Goal: Information Seeking & Learning: Learn about a topic

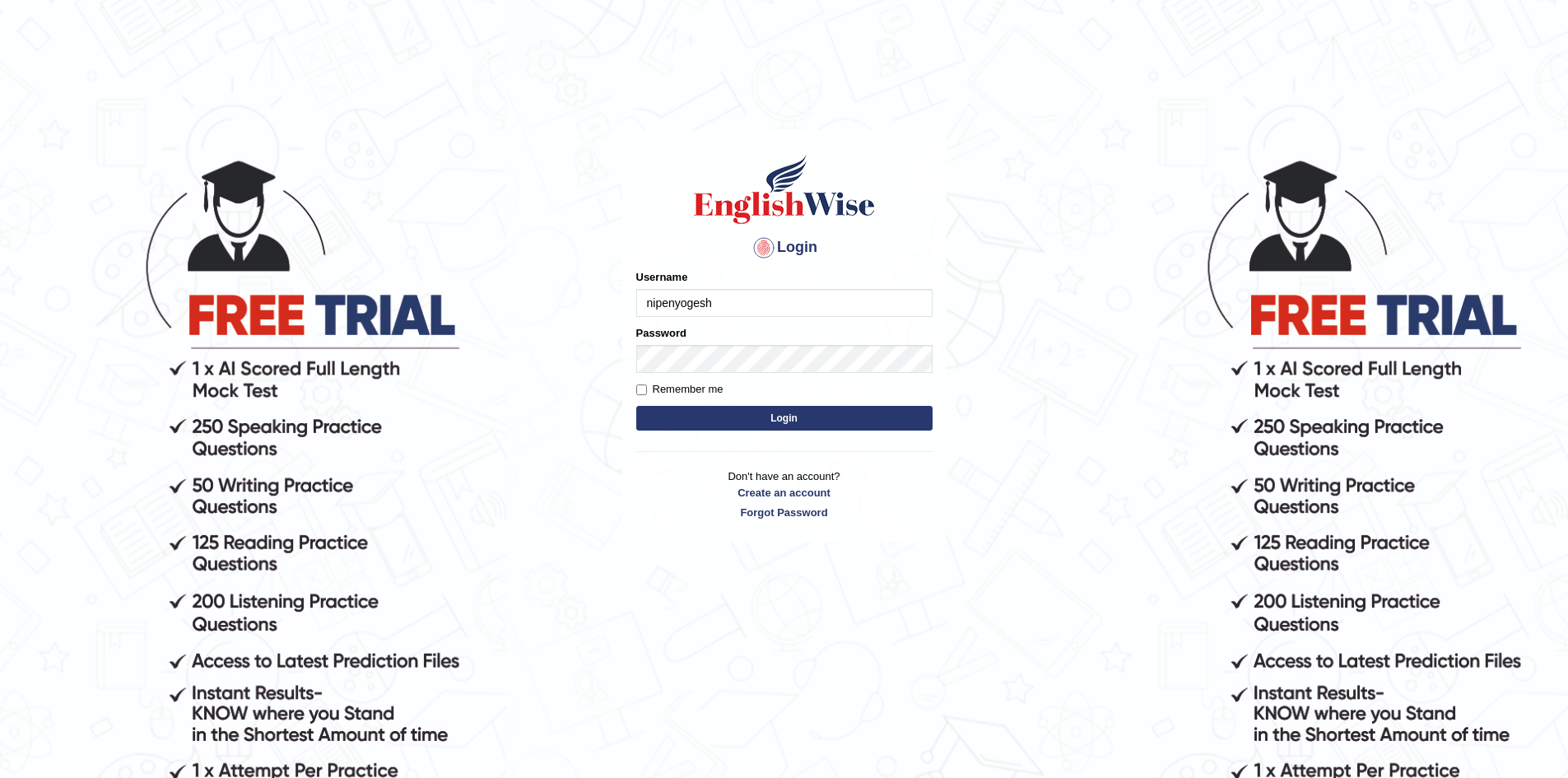
type input "nipenyogesh"
click at [637, 406] on button "Login" at bounding box center [784, 418] width 296 height 24
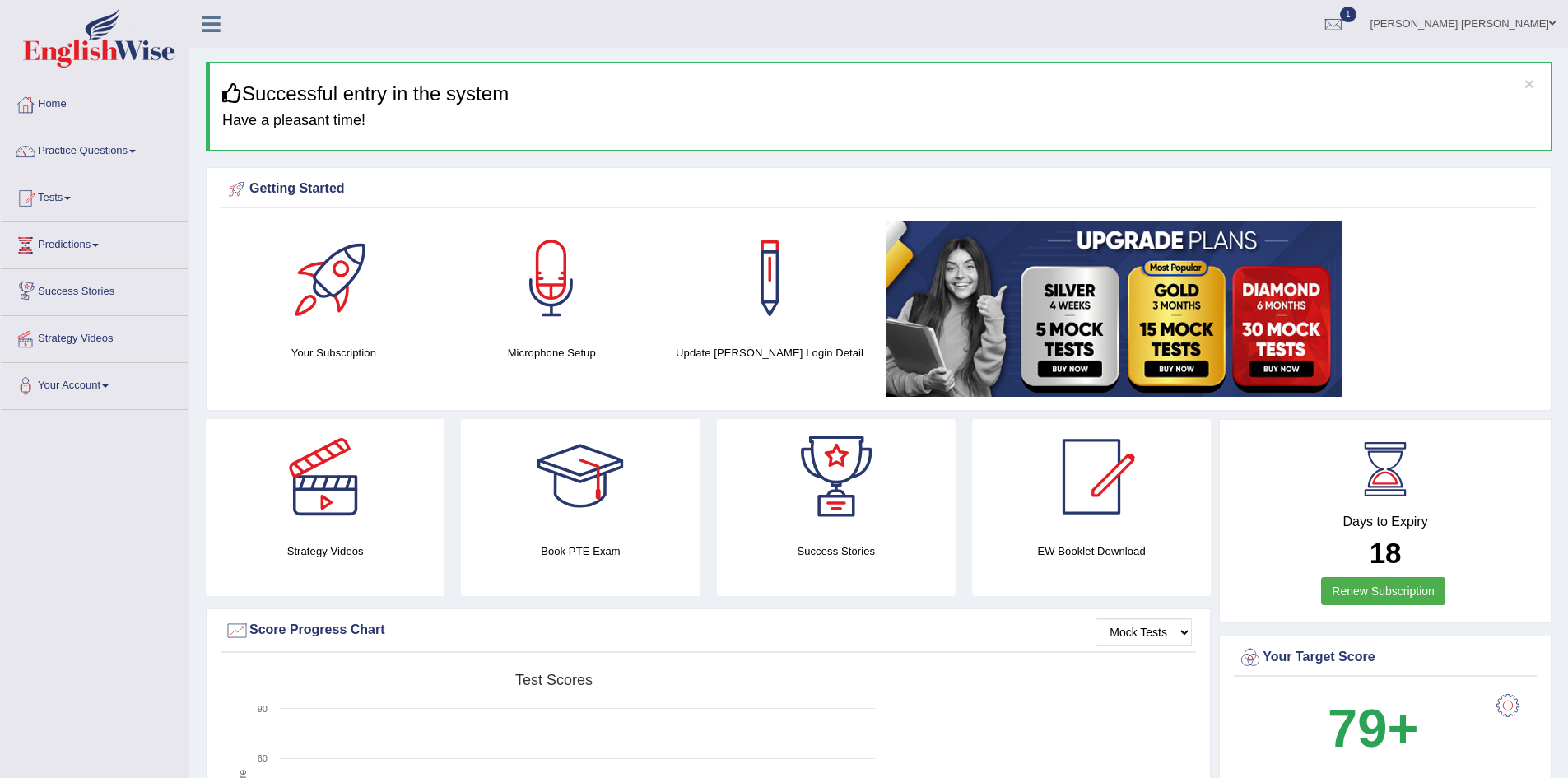
click at [83, 146] on link "Practice Questions" at bounding box center [94, 149] width 188 height 41
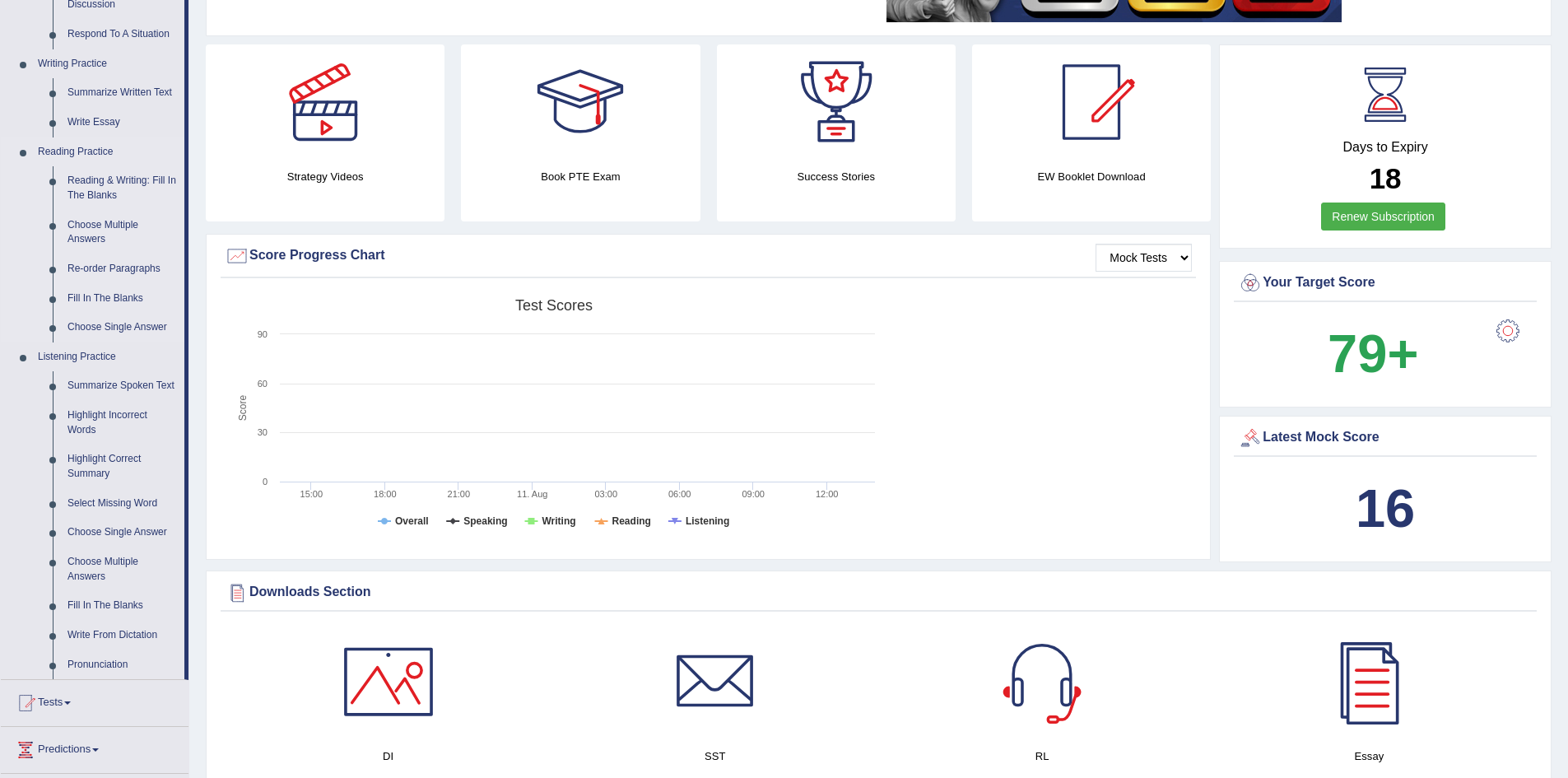
scroll to position [412, 0]
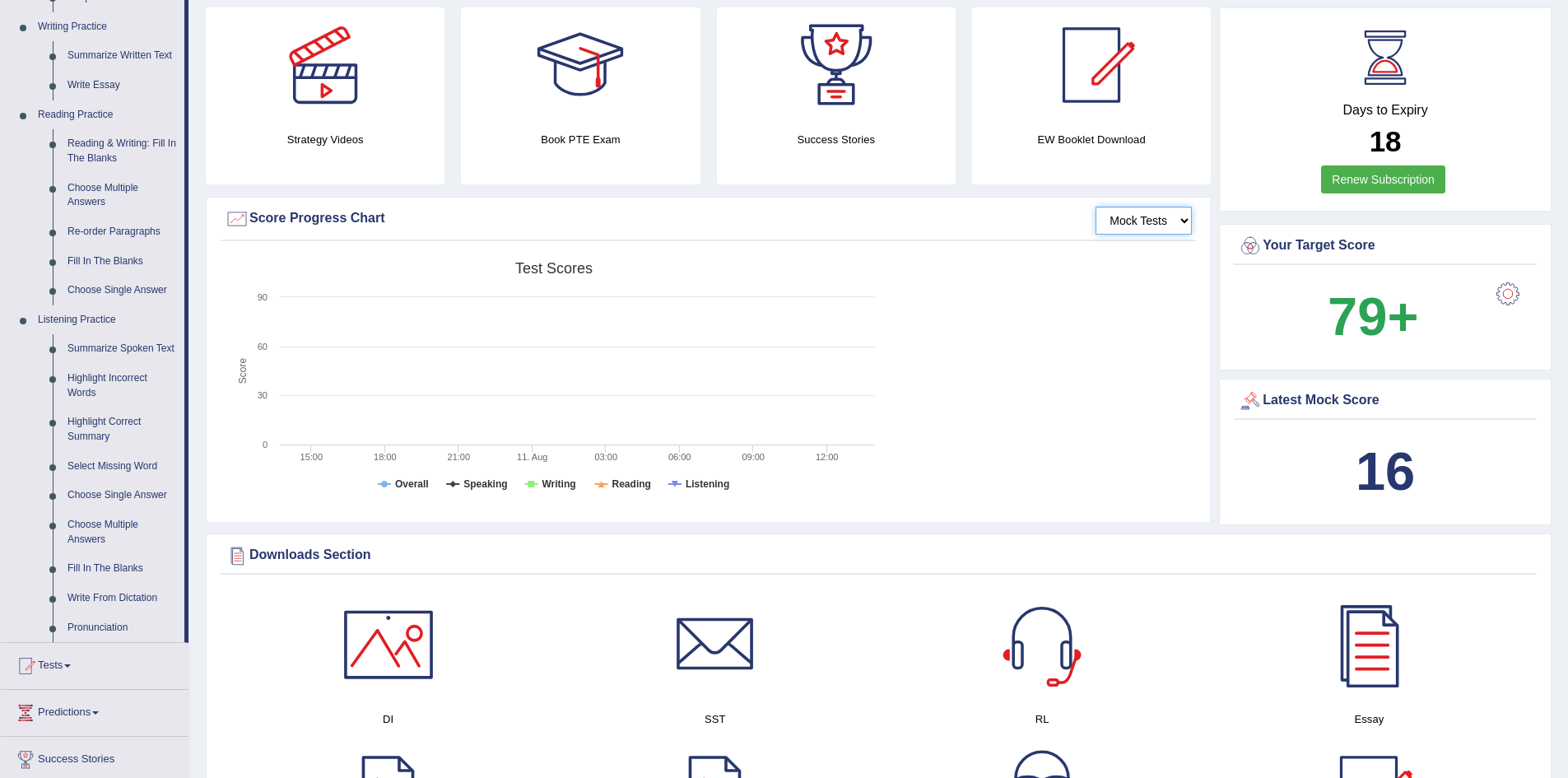
click at [1187, 224] on select "Mock Tests" at bounding box center [1143, 220] width 96 height 28
click at [1204, 205] on div "Mock Tests Score Progress Chart Created with Highcharts 7.1.2 Score Test scores…" at bounding box center [708, 359] width 1004 height 326
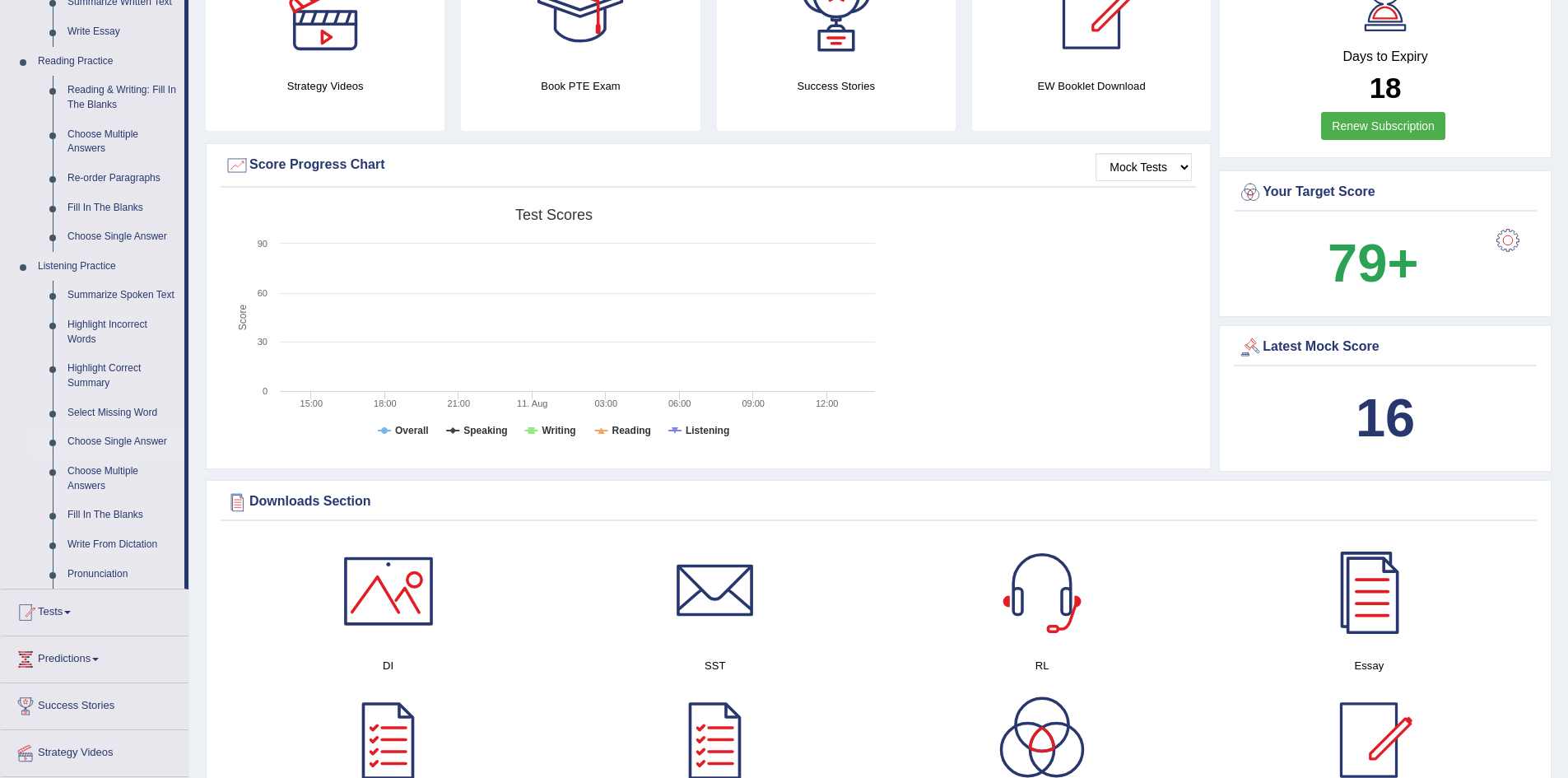
scroll to position [494, 0]
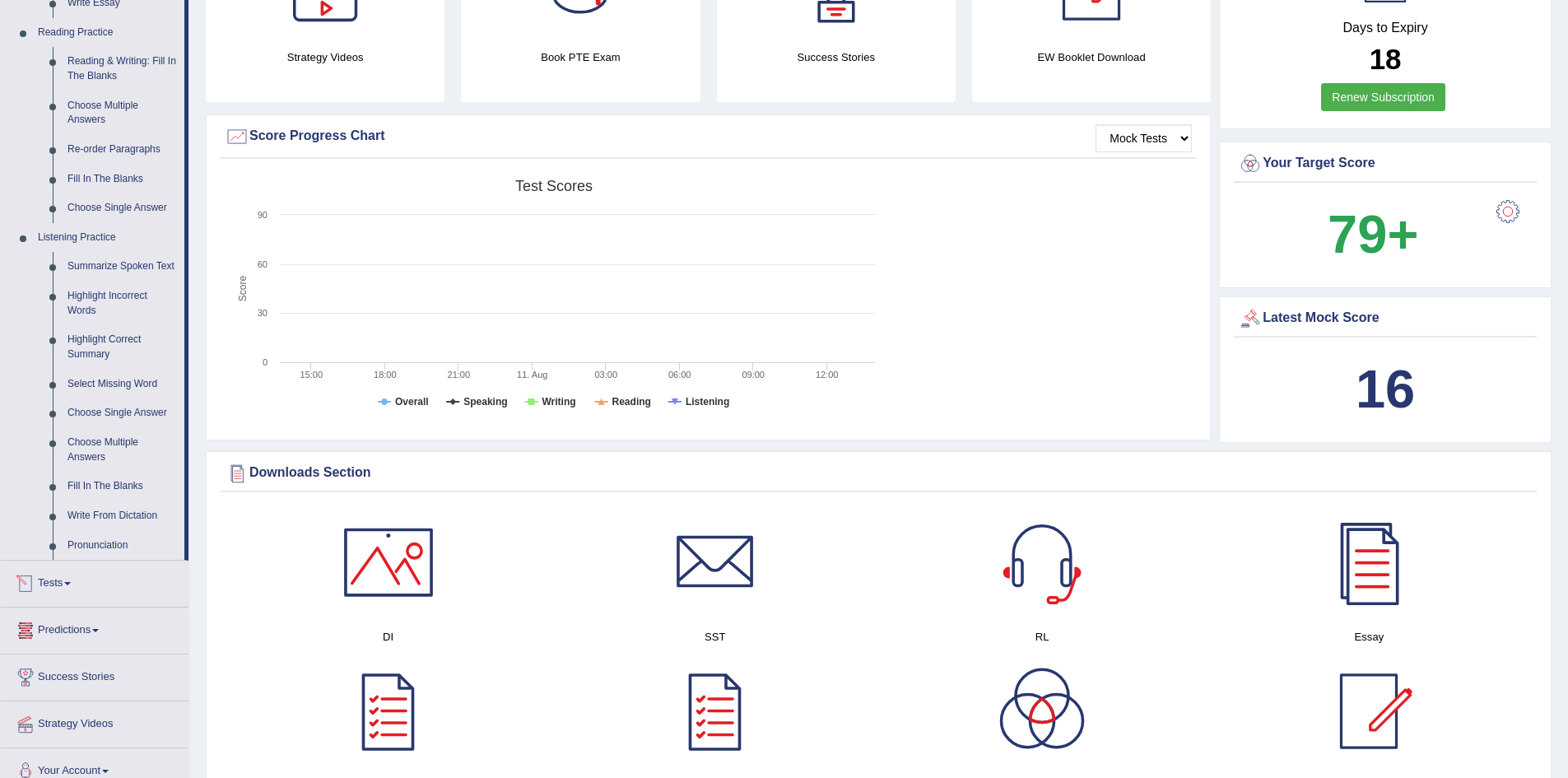
click at [67, 623] on link "Predictions" at bounding box center [94, 628] width 188 height 41
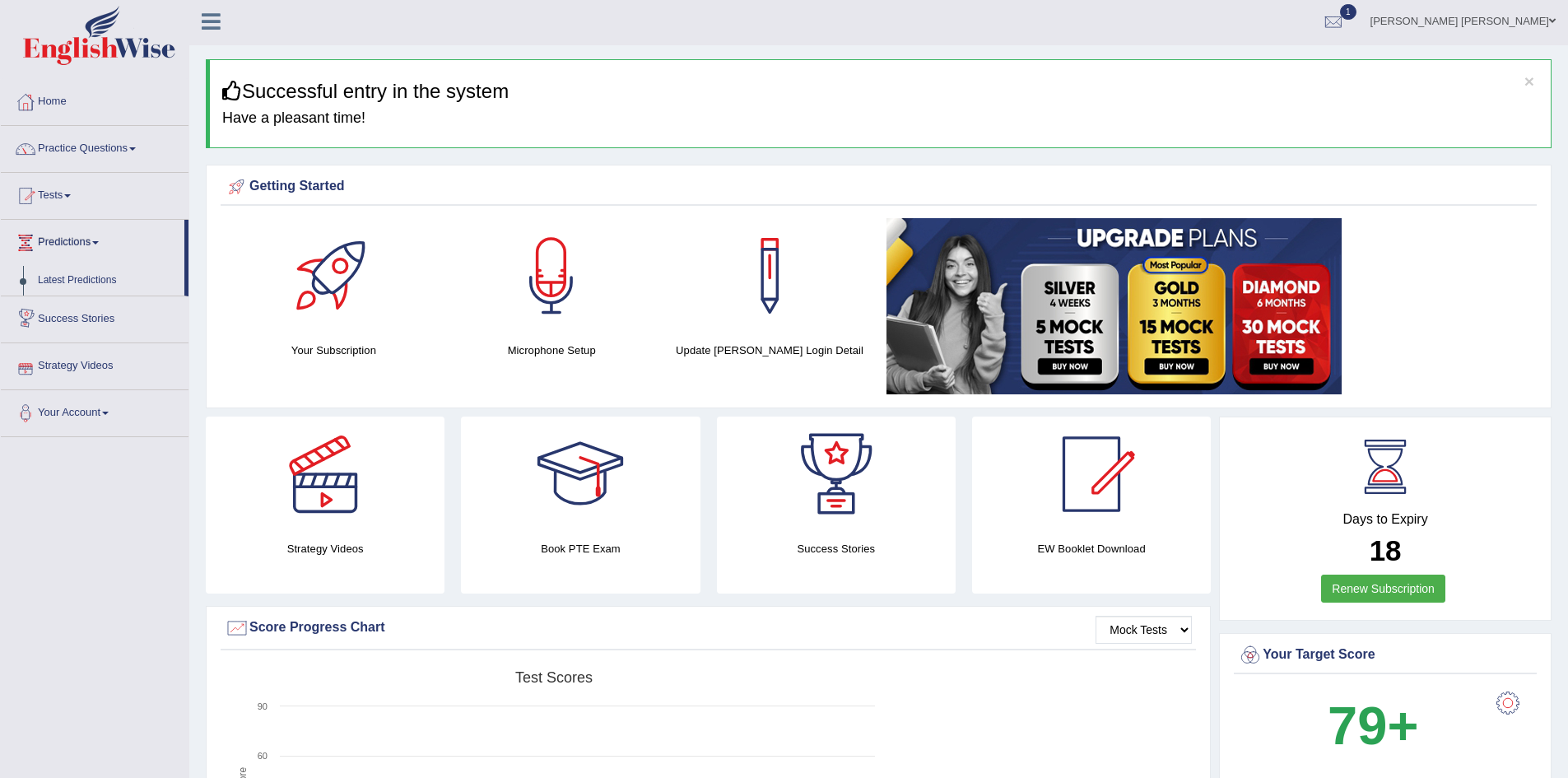
scroll to position [0, 0]
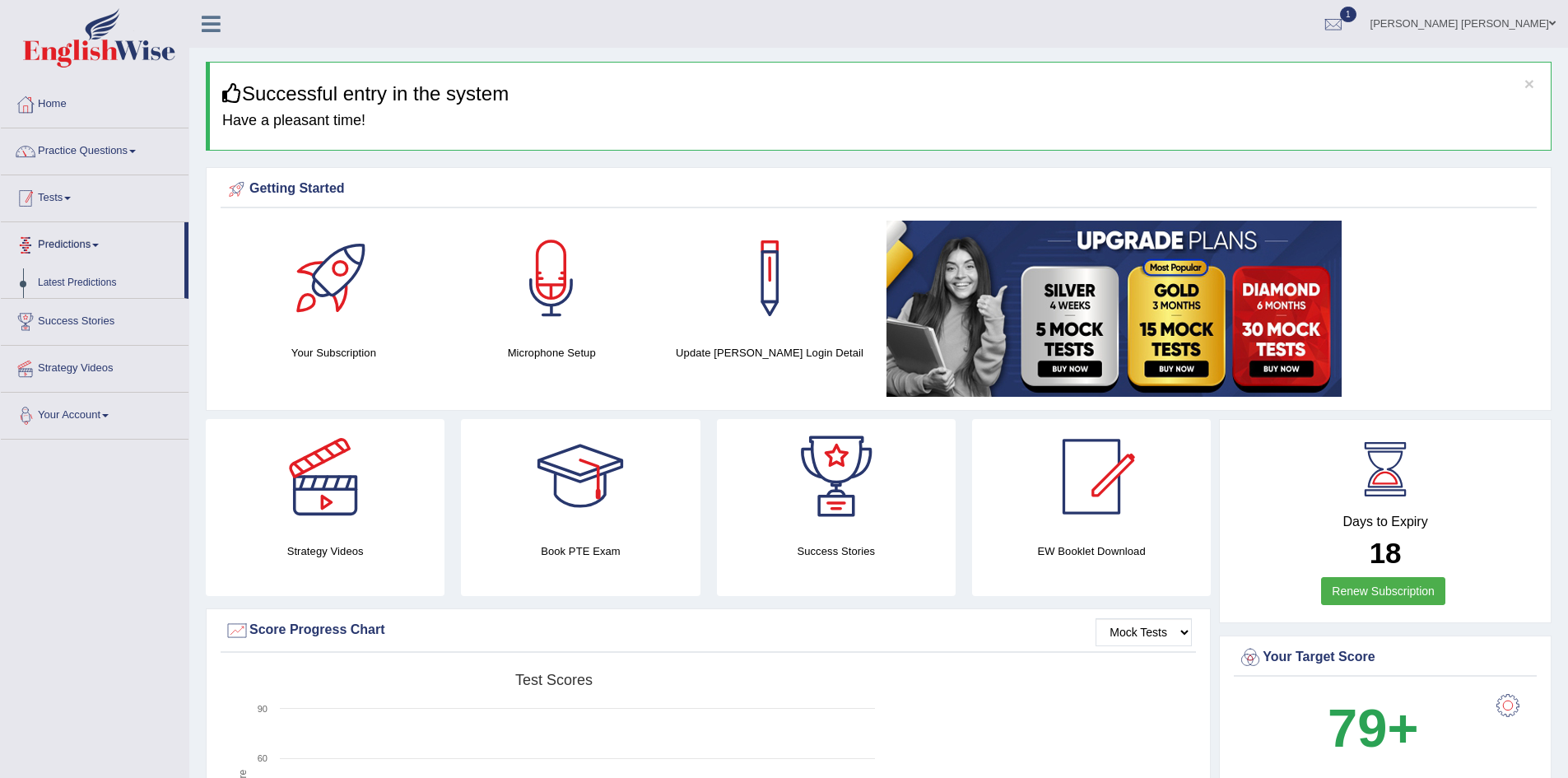
click at [62, 153] on link "Practice Questions" at bounding box center [94, 149] width 188 height 41
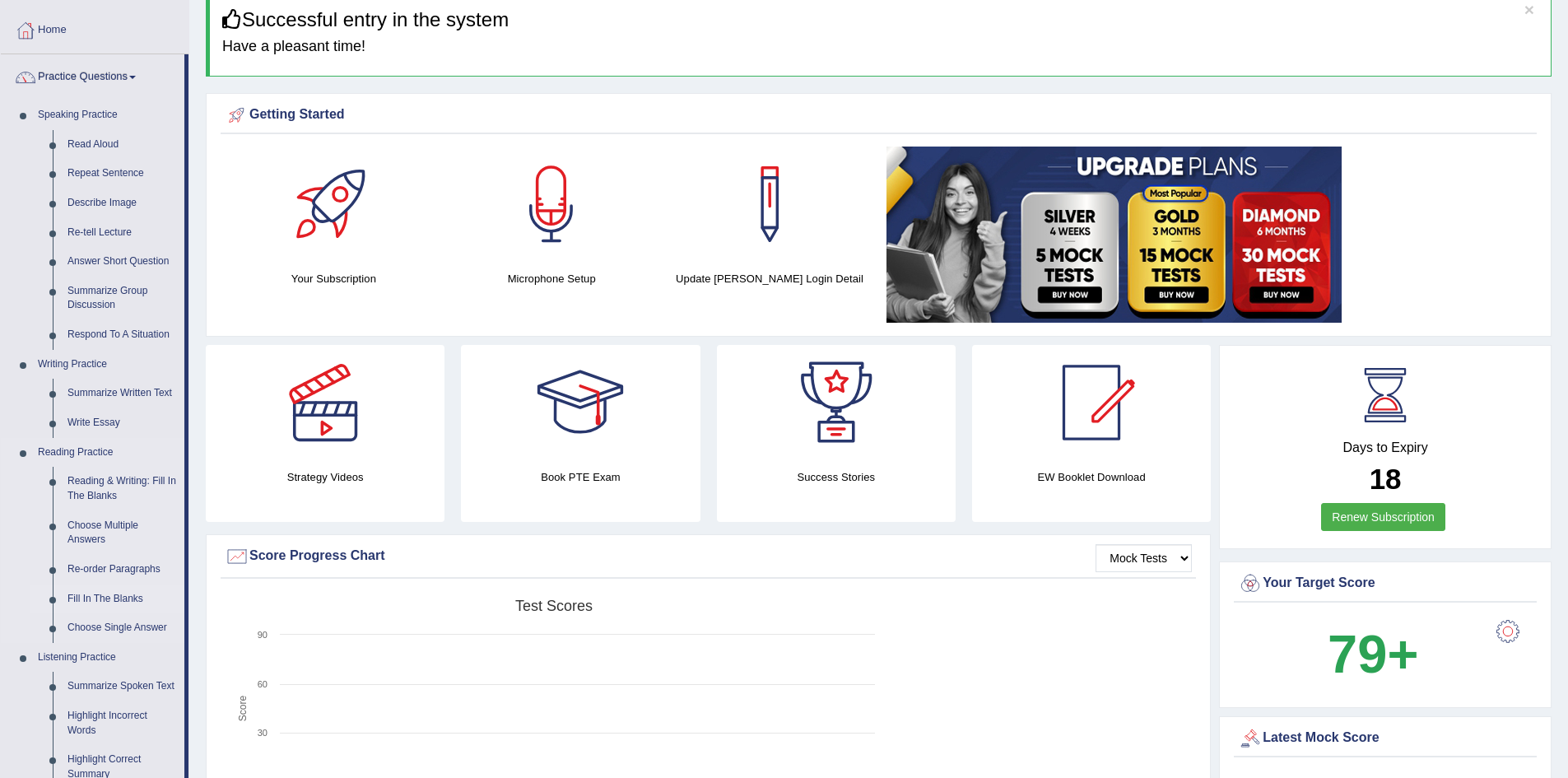
scroll to position [329, 0]
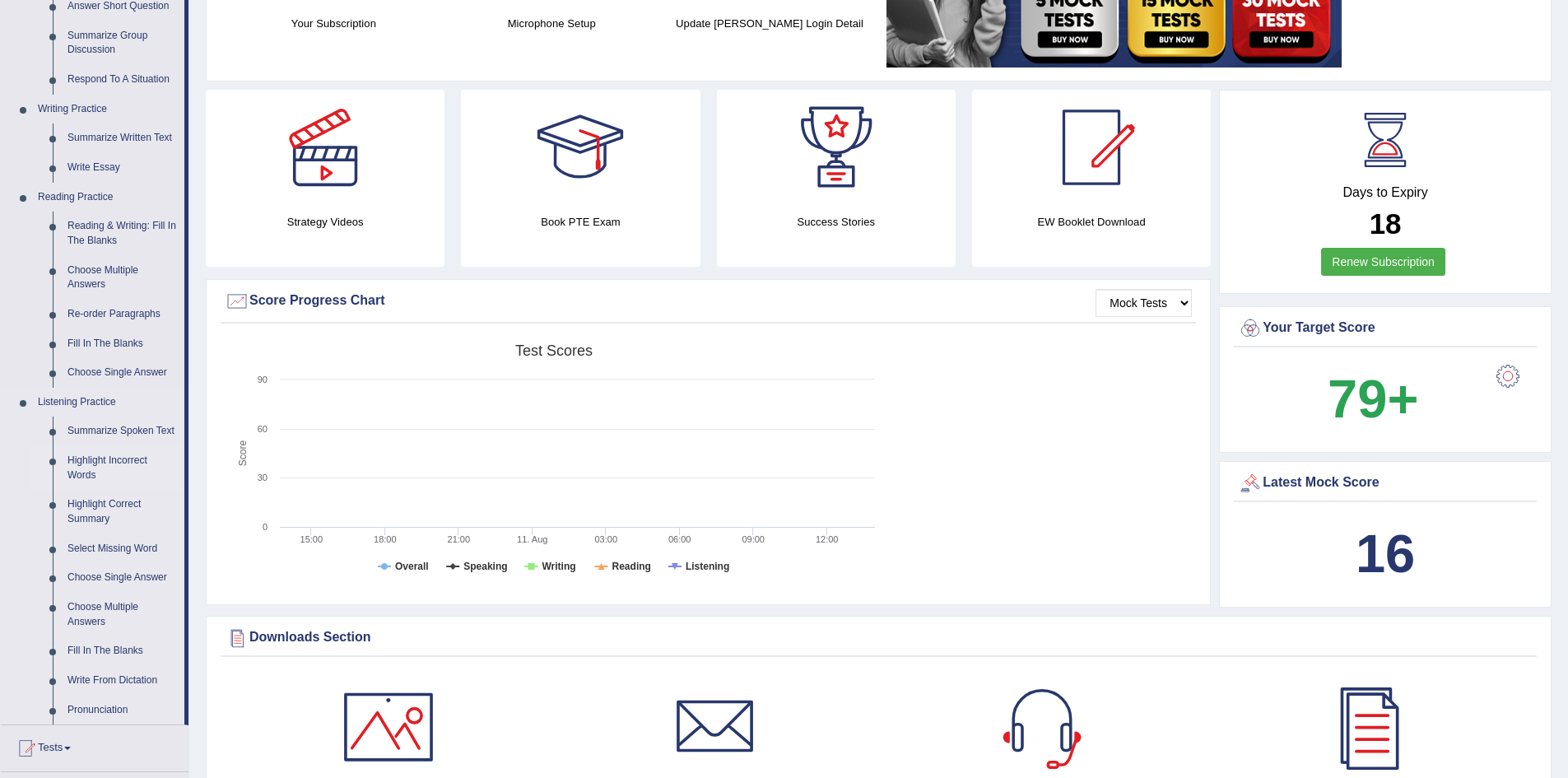
click at [88, 459] on link "Highlight Incorrect Words" at bounding box center [123, 467] width 125 height 44
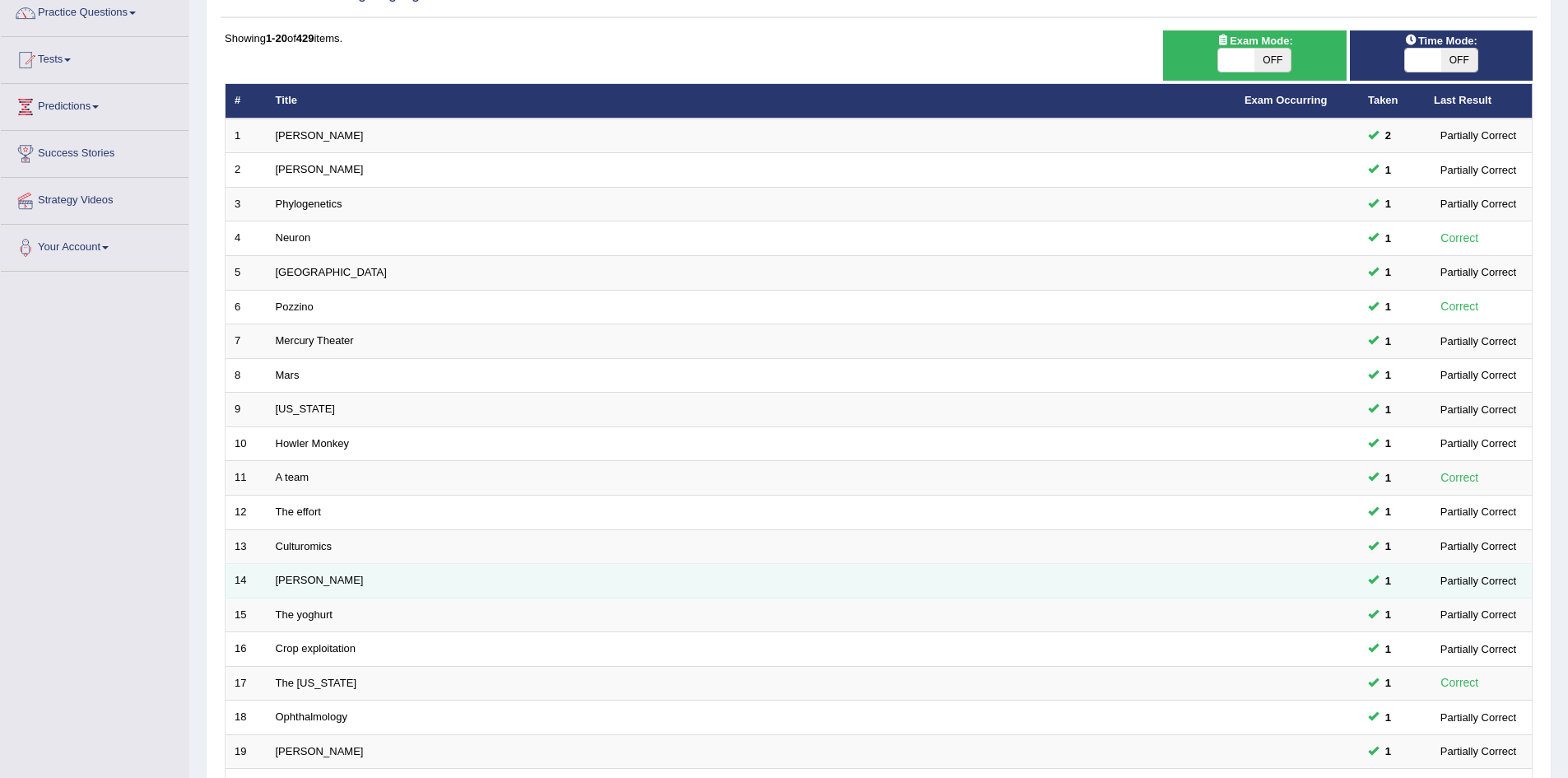
scroll to position [312, 0]
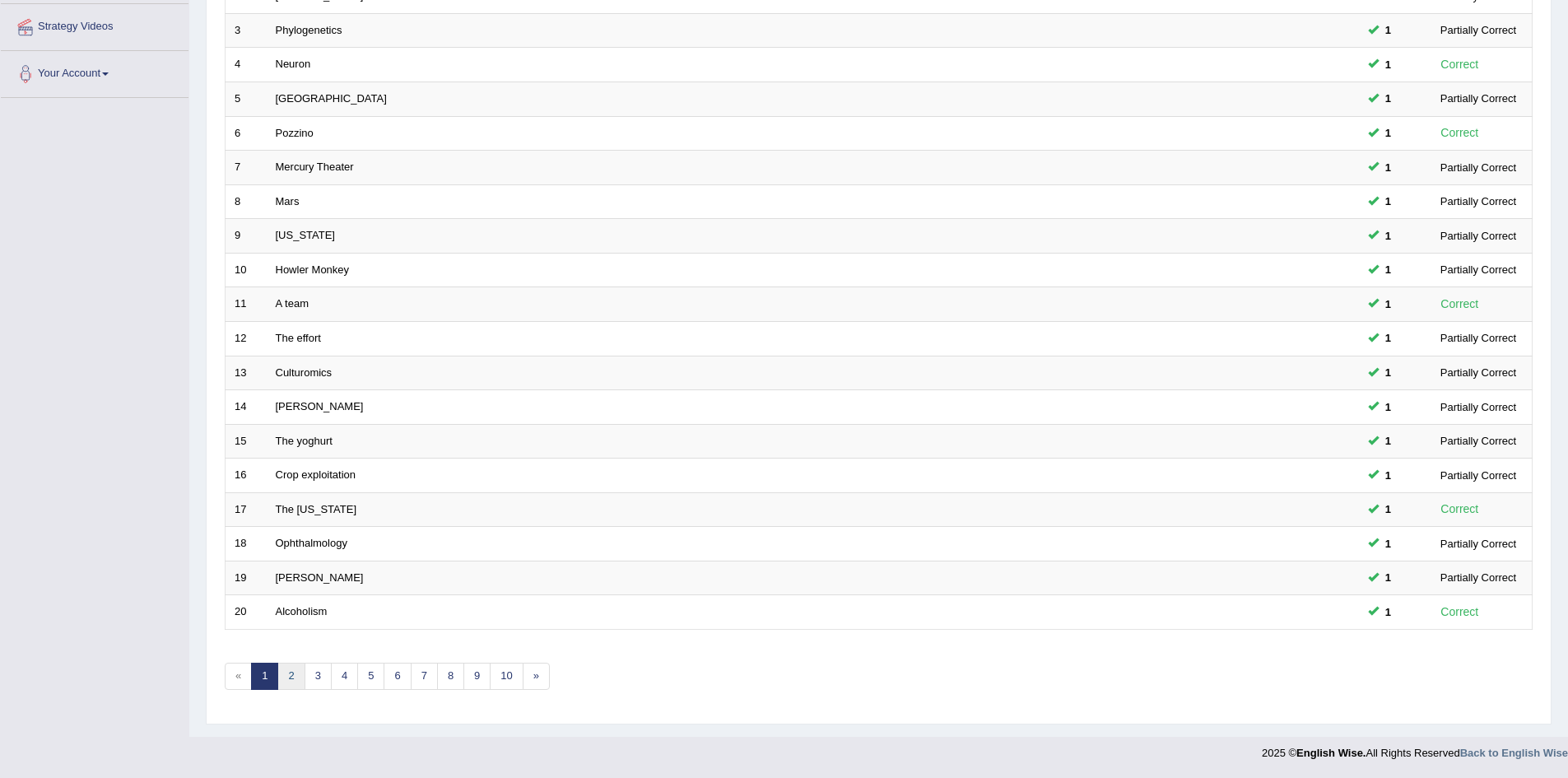
click at [296, 674] on link "2" at bounding box center [291, 677] width 27 height 27
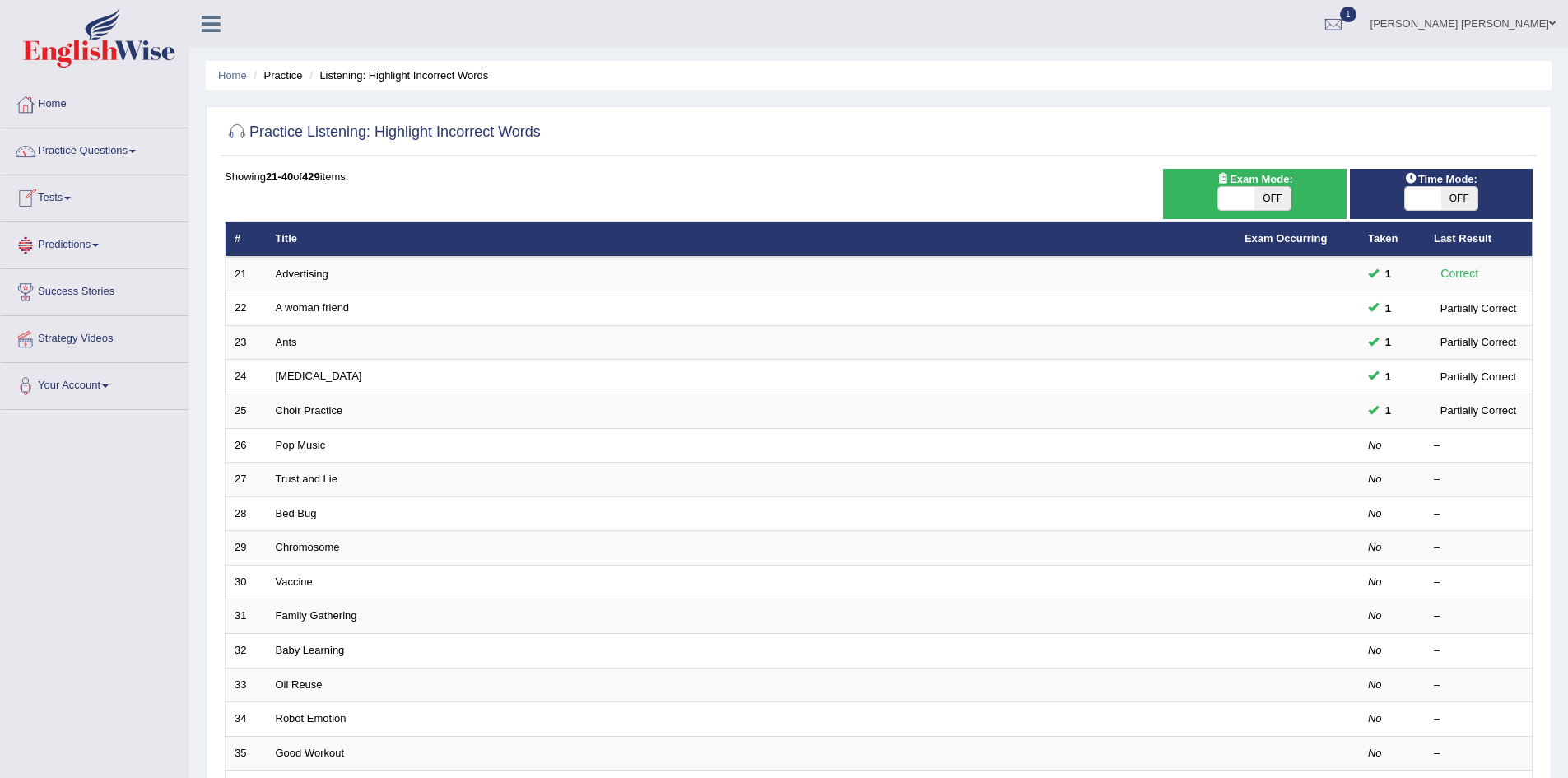
click at [1502, 24] on link "[PERSON_NAME] [PERSON_NAME]" at bounding box center [1463, 21] width 210 height 43
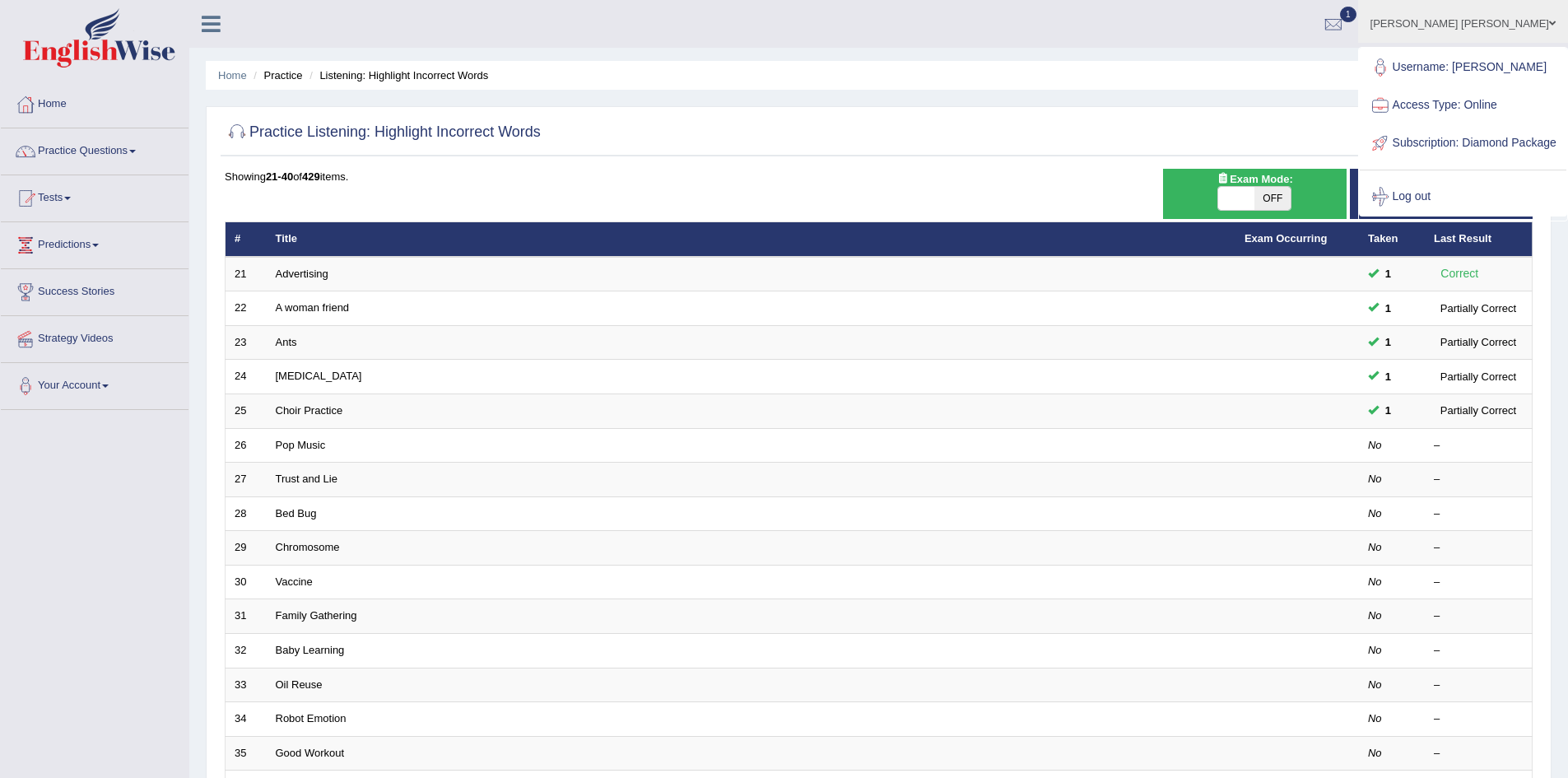
click at [1440, 210] on link "Log out" at bounding box center [1463, 197] width 206 height 38
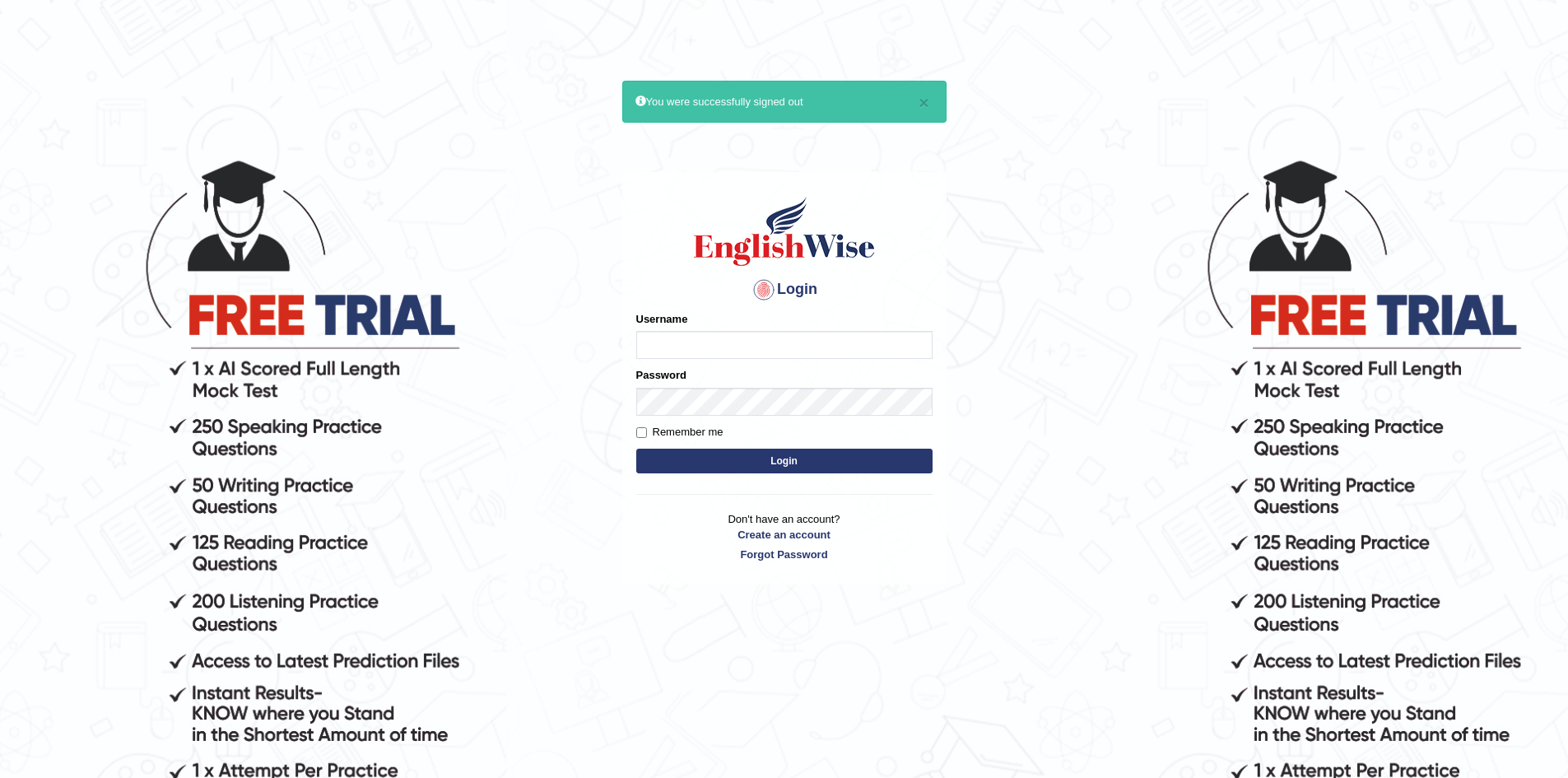
click at [615, 196] on body "× You were successfully signed out Login Please fix the following errors: Usern…" at bounding box center [784, 466] width 1568 height 778
